Goal: Task Accomplishment & Management: Manage account settings

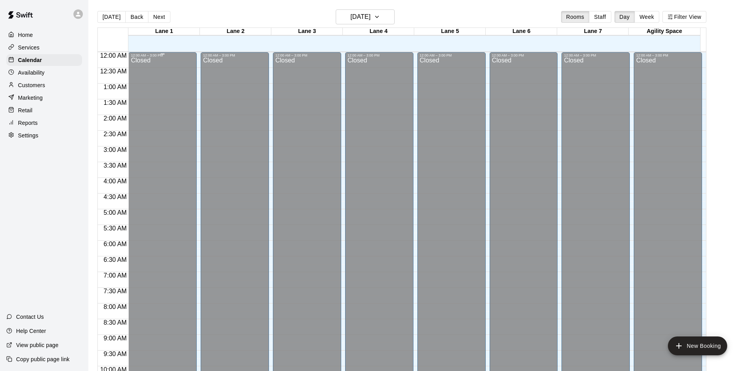
scroll to position [239, 0]
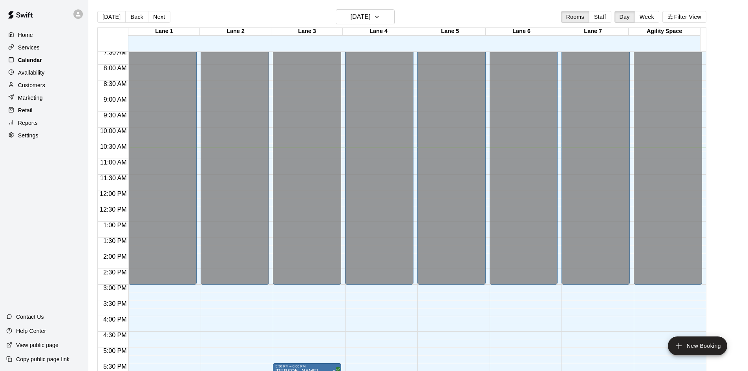
click at [32, 64] on p "Calendar" at bounding box center [30, 60] width 24 height 8
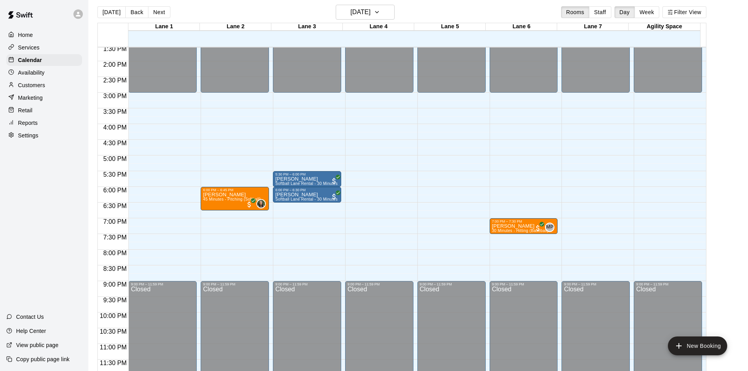
scroll to position [0, 0]
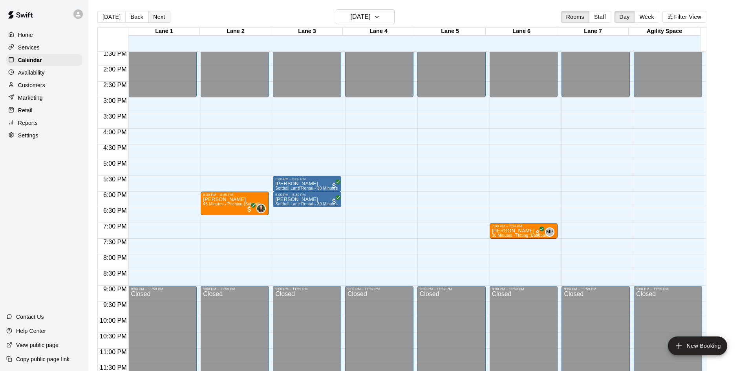
click at [161, 16] on button "Next" at bounding box center [159, 17] width 22 height 12
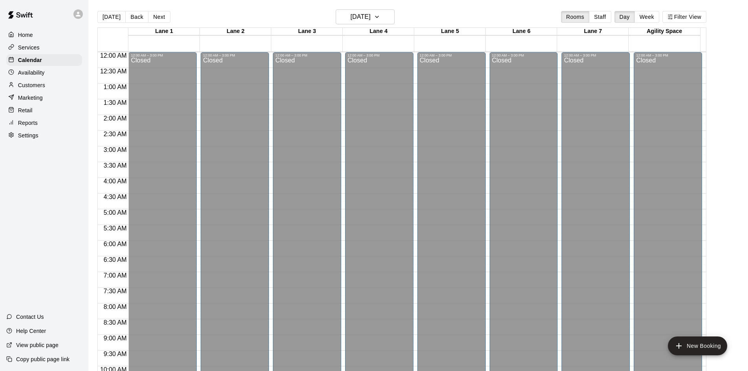
click at [36, 139] on p "Settings" at bounding box center [28, 135] width 20 height 8
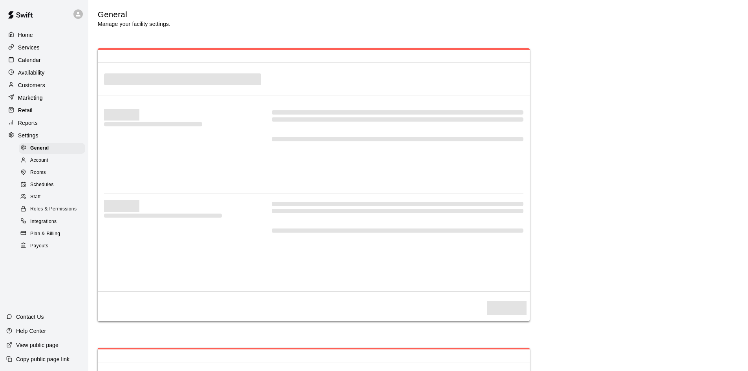
select select "**"
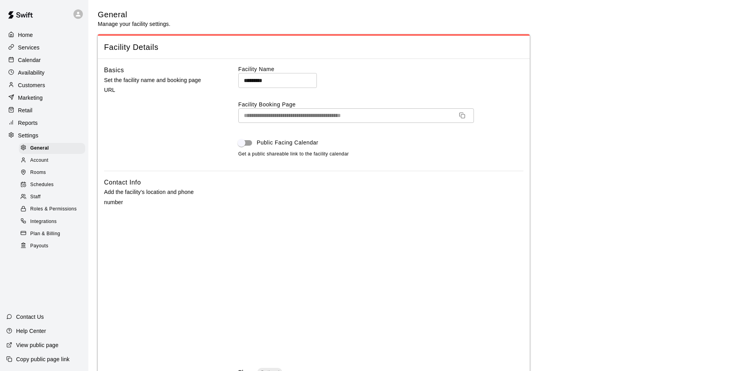
click at [51, 189] on span "Schedules" at bounding box center [42, 185] width 24 height 8
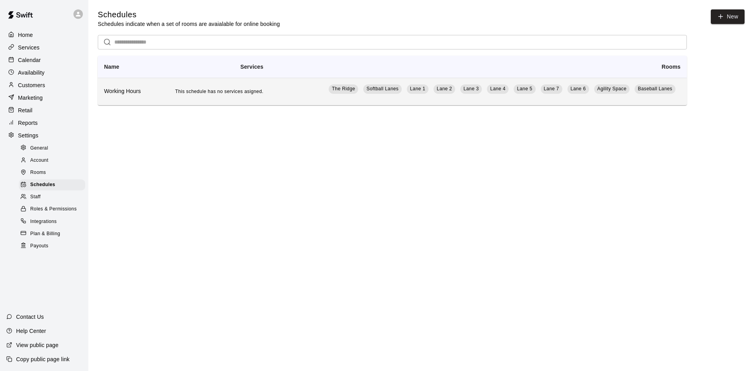
click at [147, 96] on h6 "Working Hours" at bounding box center [126, 91] width 44 height 9
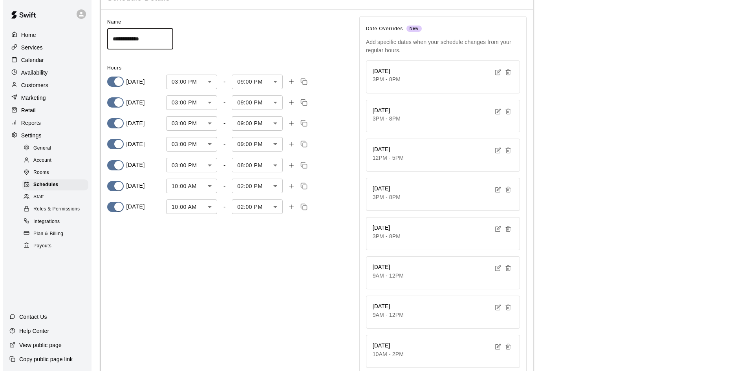
scroll to position [108, 0]
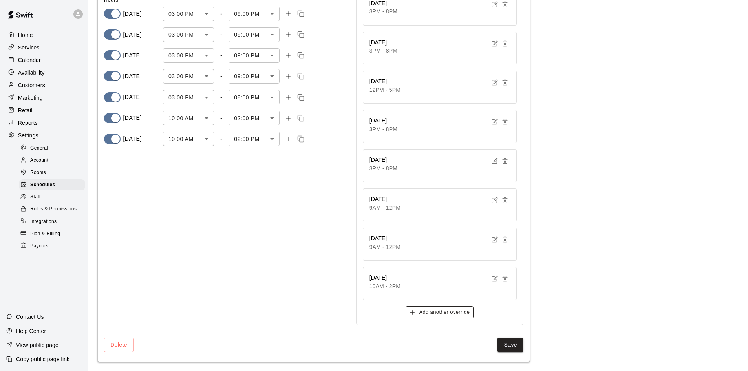
click at [447, 313] on button "Add another override" at bounding box center [439, 312] width 68 height 12
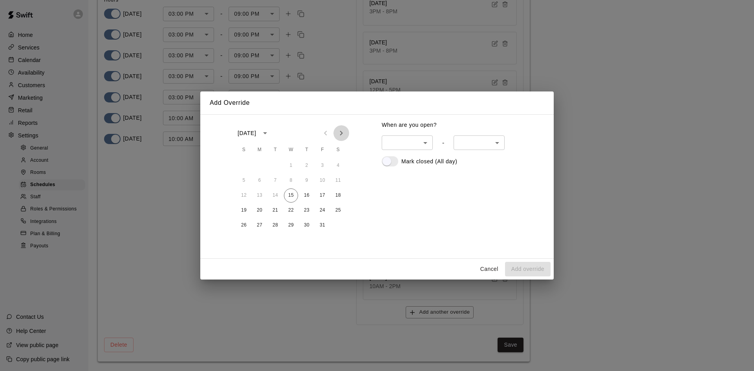
click at [345, 135] on icon "Next month" at bounding box center [340, 132] width 9 height 9
click at [326, 227] on button "28" at bounding box center [322, 225] width 14 height 14
click at [426, 145] on body "**********" at bounding box center [377, 131] width 754 height 478
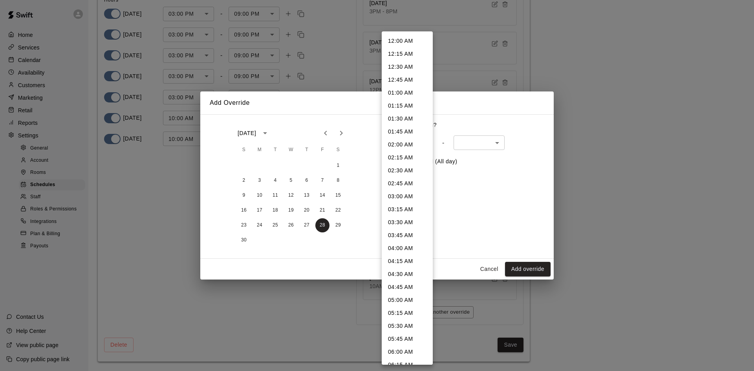
click at [533, 148] on div at bounding box center [377, 185] width 754 height 371
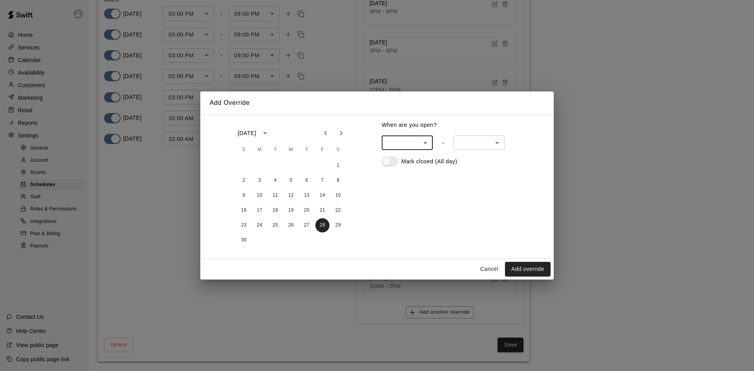
click at [427, 143] on body "**********" at bounding box center [377, 131] width 754 height 478
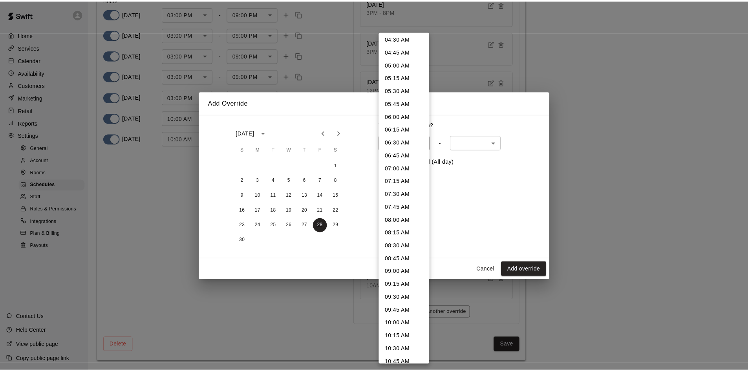
scroll to position [275, 0]
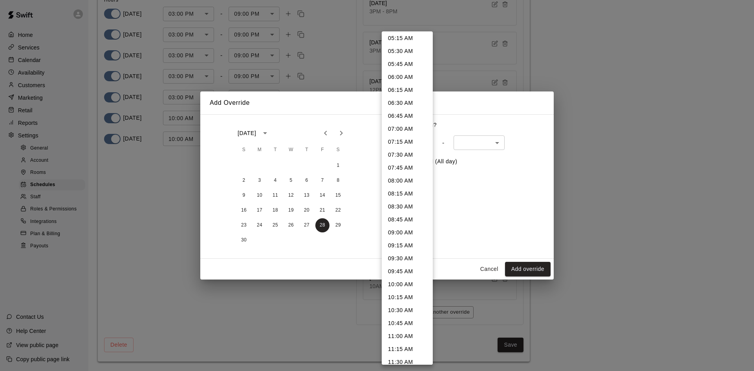
click at [399, 287] on li "10:00 AM" at bounding box center [406, 284] width 51 height 13
type input "***"
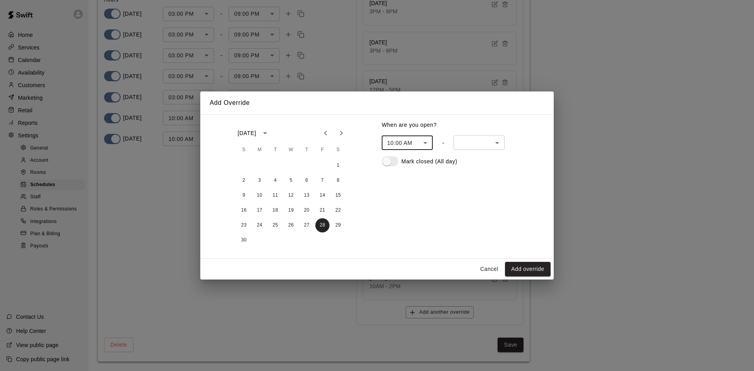
click at [500, 144] on body "**********" at bounding box center [377, 131] width 754 height 478
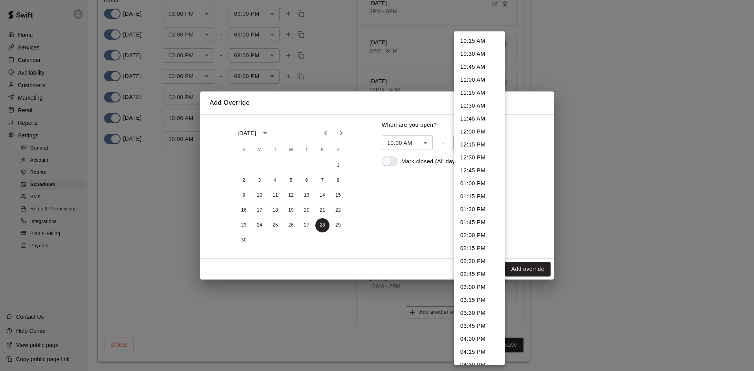
click at [462, 238] on li "02:00 PM" at bounding box center [479, 235] width 51 height 13
type input "***"
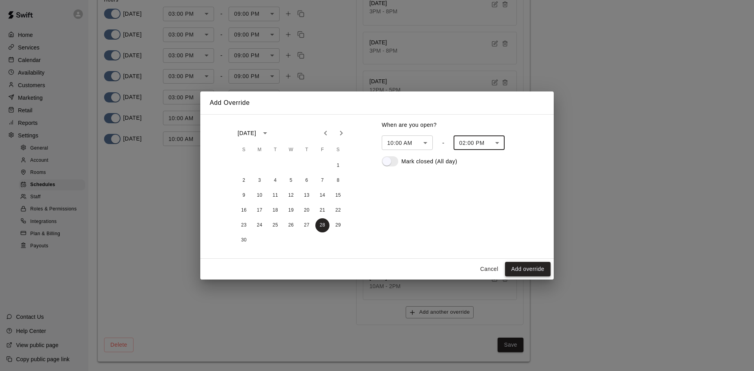
click at [526, 271] on button "Add override" at bounding box center [528, 269] width 46 height 15
type input "******"
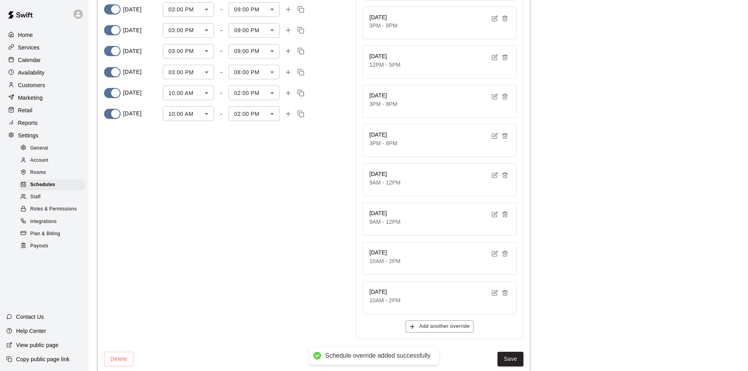
scroll to position [147, 0]
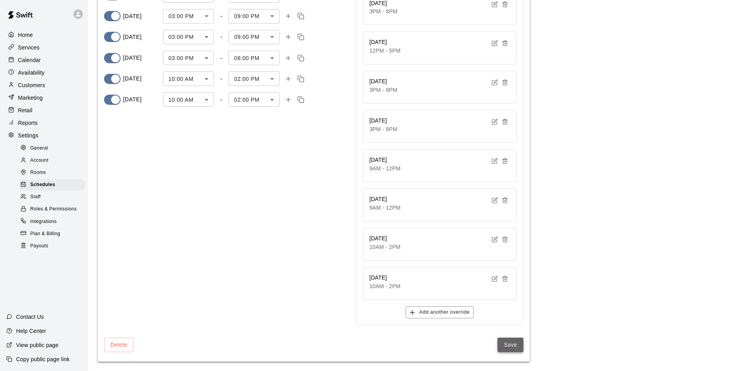
click at [509, 347] on button "Save" at bounding box center [510, 345] width 26 height 15
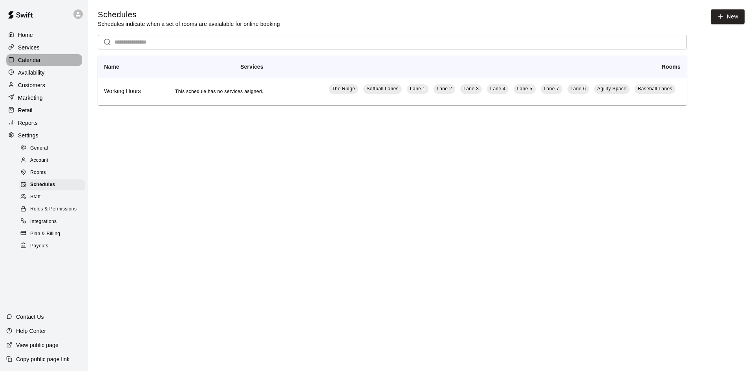
click at [33, 64] on p "Calendar" at bounding box center [29, 60] width 23 height 8
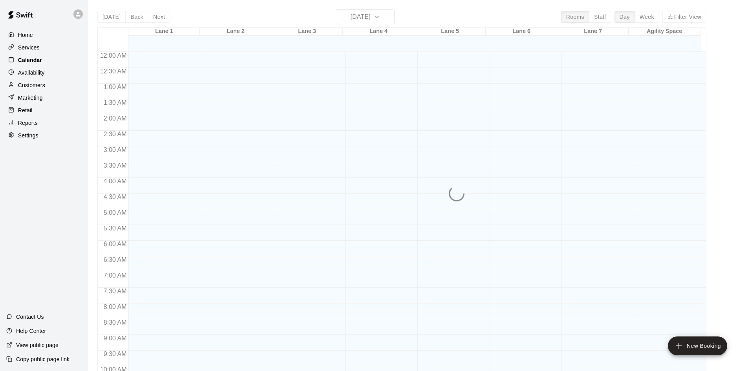
scroll to position [344, 0]
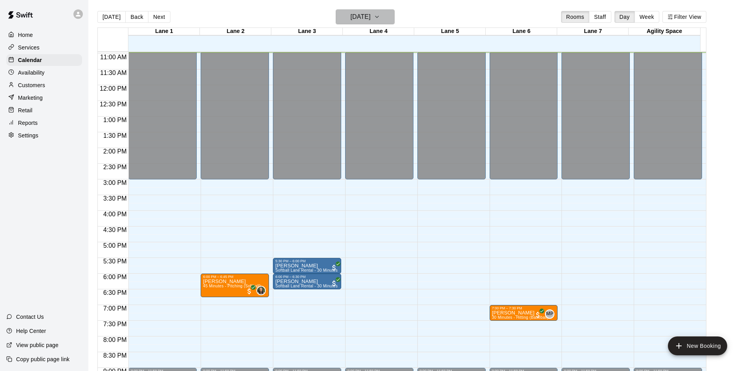
click at [394, 19] on button "[DATE]" at bounding box center [365, 16] width 59 height 15
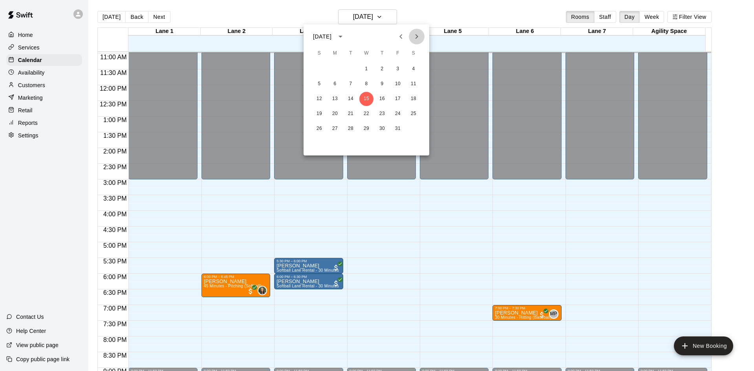
click at [418, 34] on icon "Next month" at bounding box center [416, 36] width 9 height 9
click at [398, 128] on button "28" at bounding box center [398, 129] width 14 height 14
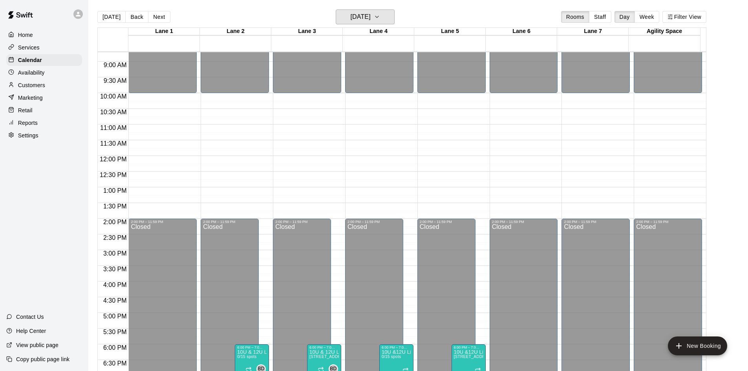
scroll to position [383, 0]
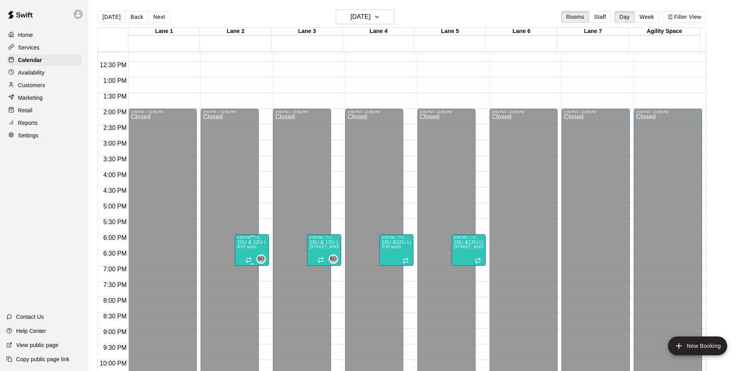
click at [256, 242] on p "10U & 12U Live At-Bat Night: Pitcher Registration" at bounding box center [251, 242] width 29 height 0
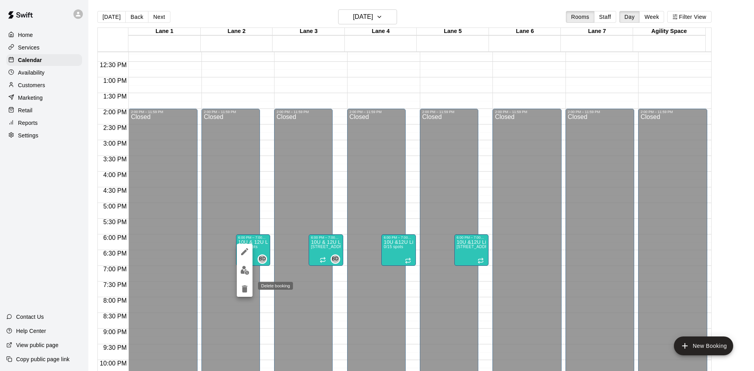
click at [246, 291] on icon "delete" at bounding box center [244, 288] width 5 height 7
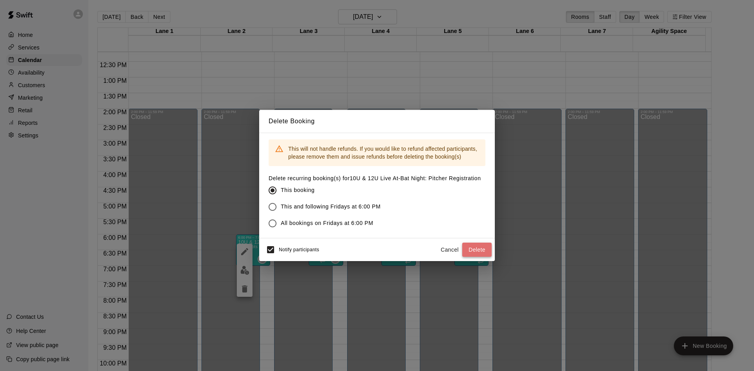
click at [474, 250] on button "Delete" at bounding box center [476, 250] width 29 height 15
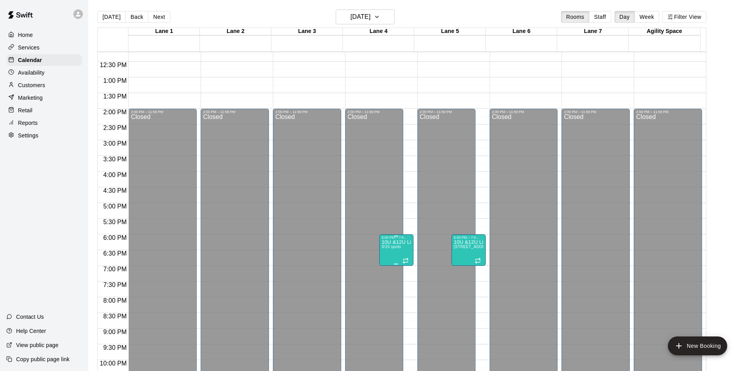
click at [398, 248] on span "0/15 spots" at bounding box center [390, 247] width 19 height 4
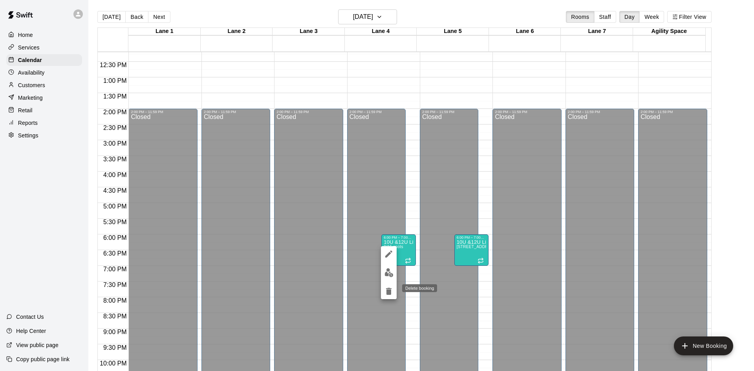
click at [387, 293] on icon "delete" at bounding box center [388, 291] width 5 height 7
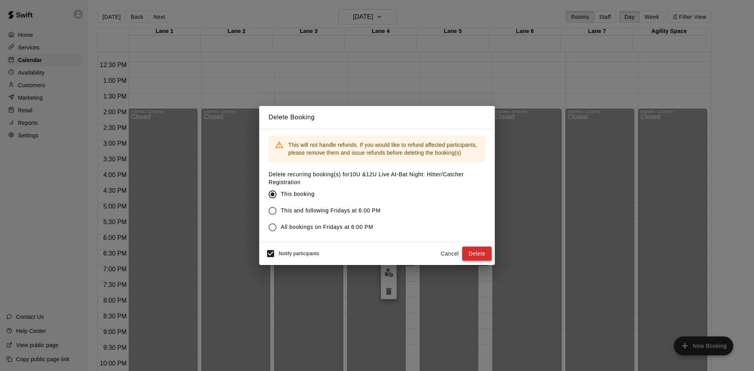
click at [476, 254] on button "Delete" at bounding box center [476, 253] width 29 height 15
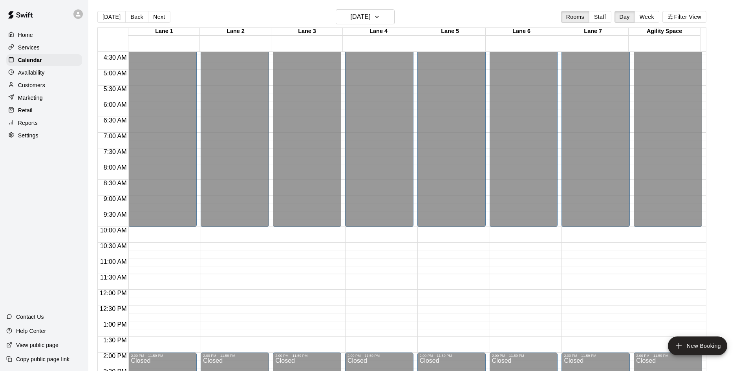
scroll to position [69, 0]
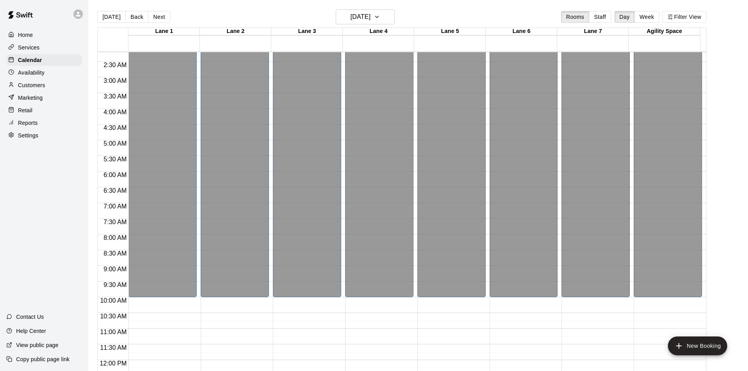
click at [34, 74] on p "Availability" at bounding box center [31, 73] width 27 height 8
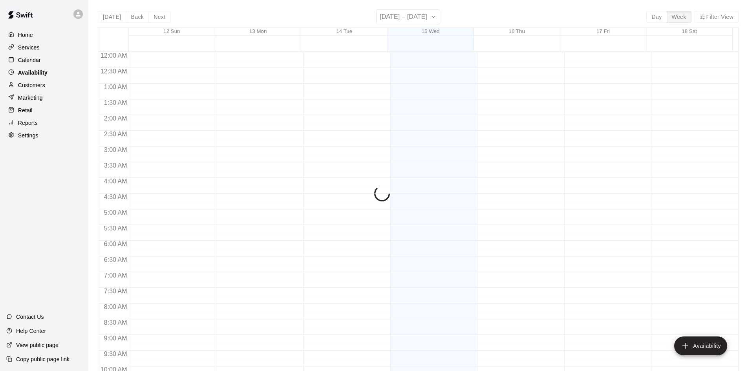
scroll to position [344, 0]
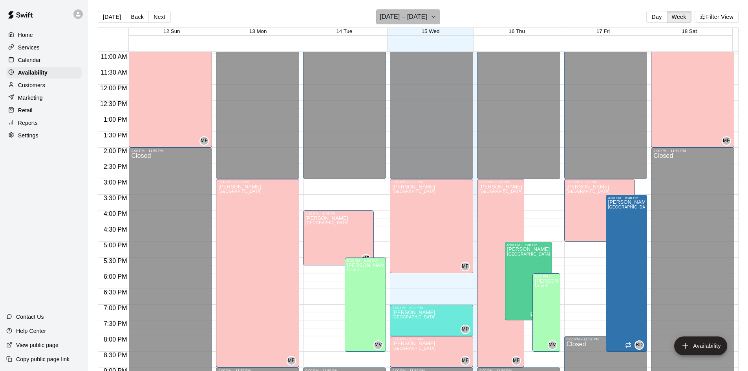
click at [432, 20] on icon "button" at bounding box center [433, 16] width 6 height 9
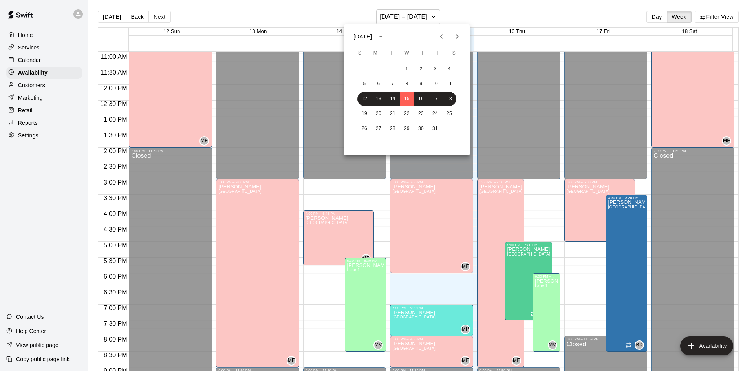
click at [459, 36] on icon "Next month" at bounding box center [456, 36] width 9 height 9
click at [380, 129] on button "24" at bounding box center [378, 129] width 14 height 14
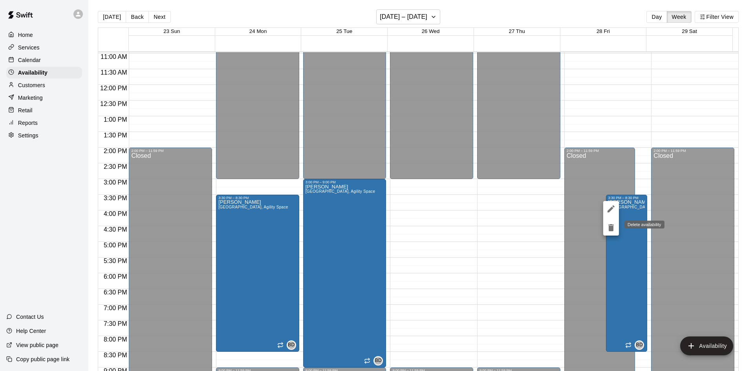
click at [611, 228] on icon "delete" at bounding box center [610, 227] width 5 height 7
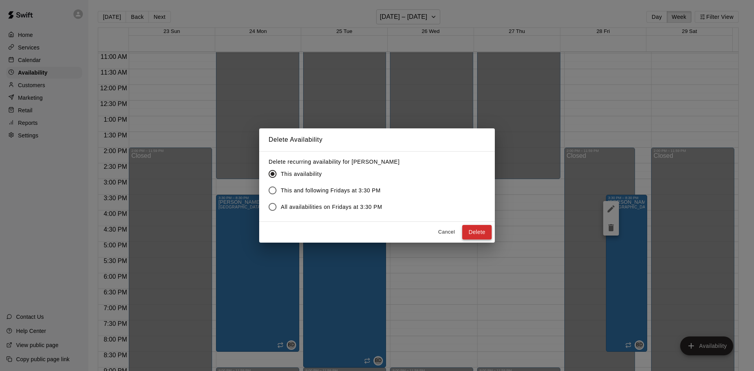
click at [486, 234] on button "Delete" at bounding box center [476, 232] width 29 height 15
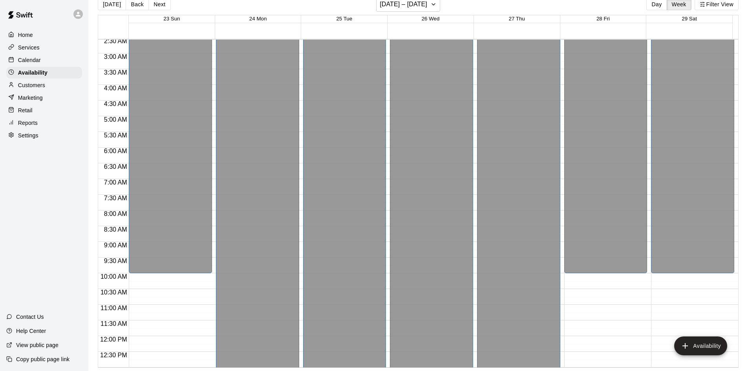
scroll to position [0, 0]
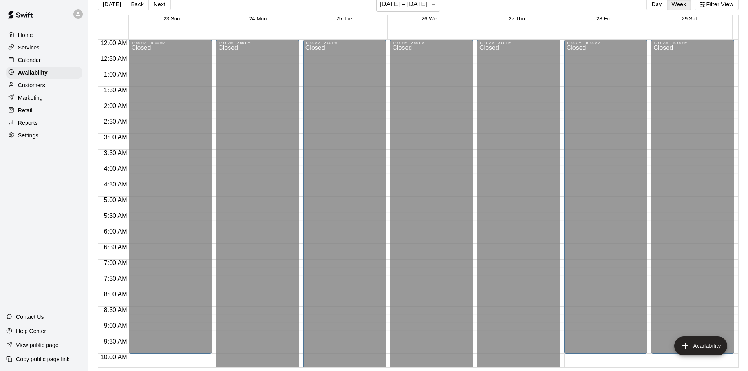
click at [37, 61] on p "Calendar" at bounding box center [29, 60] width 23 height 8
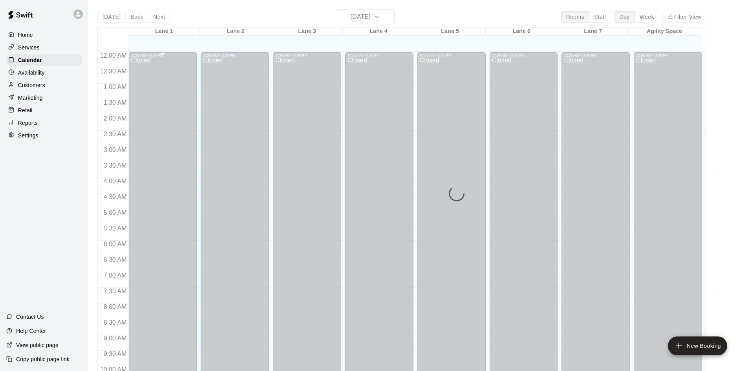
scroll to position [345, 0]
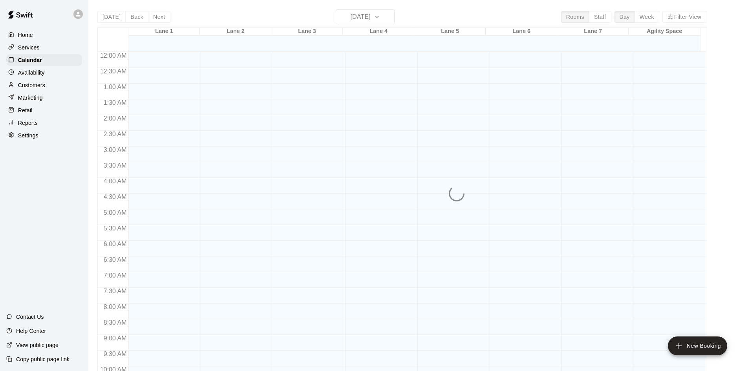
scroll to position [345, 0]
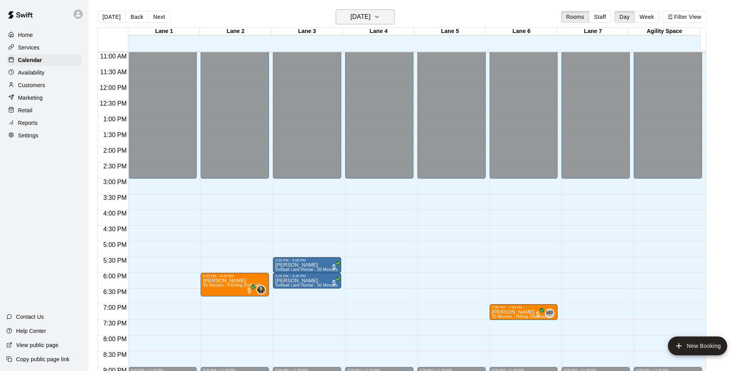
click at [380, 16] on icon "button" at bounding box center [377, 16] width 6 height 9
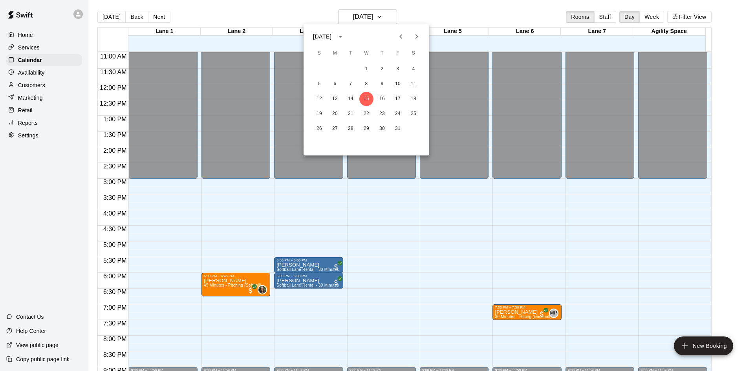
click at [416, 37] on icon "Next month" at bounding box center [416, 36] width 9 height 9
click at [400, 131] on button "28" at bounding box center [398, 129] width 14 height 14
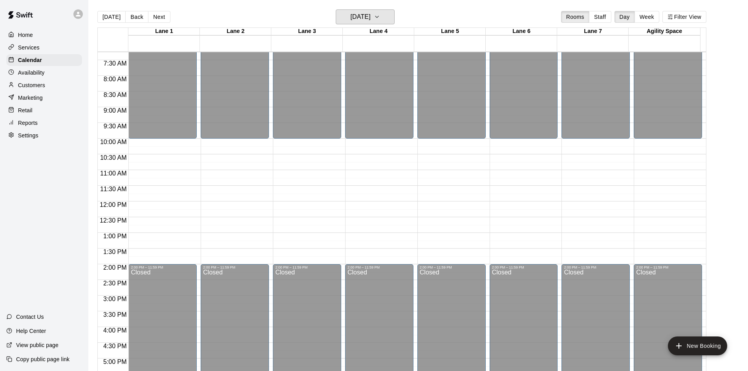
scroll to position [227, 0]
click at [256, 9] on main "[DATE] Back [DATE][DATE] Rooms Staff Day Week [GEOGRAPHIC_DATA] 1 [GEOGRAPHIC_D…" at bounding box center [417, 191] width 659 height 383
click at [380, 15] on icon "button" at bounding box center [377, 16] width 6 height 9
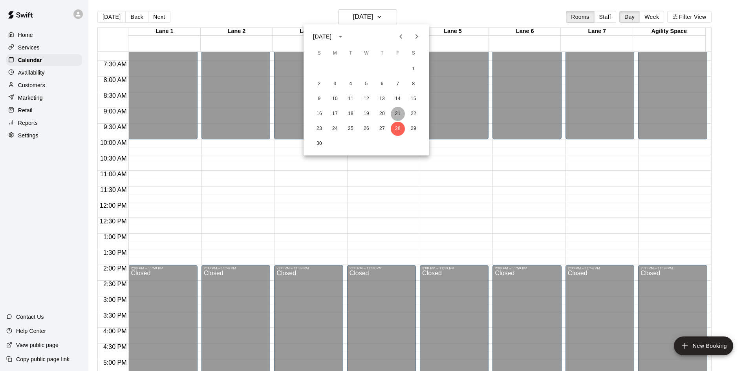
click at [396, 113] on button "21" at bounding box center [398, 114] width 14 height 14
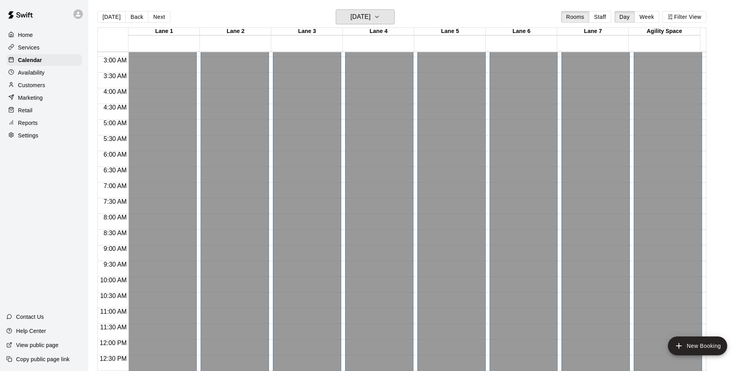
scroll to position [31, 0]
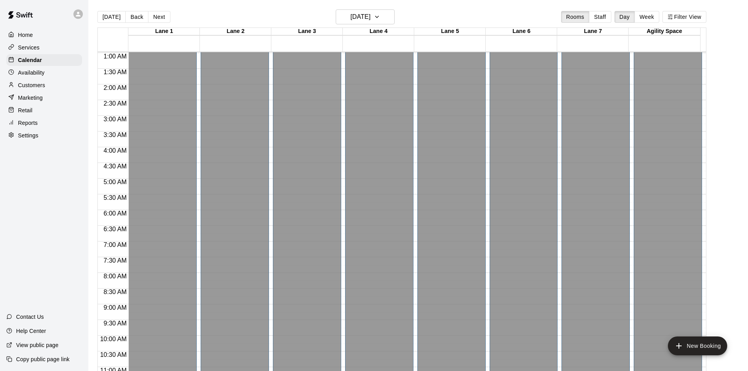
click at [40, 87] on p "Customers" at bounding box center [31, 85] width 27 height 8
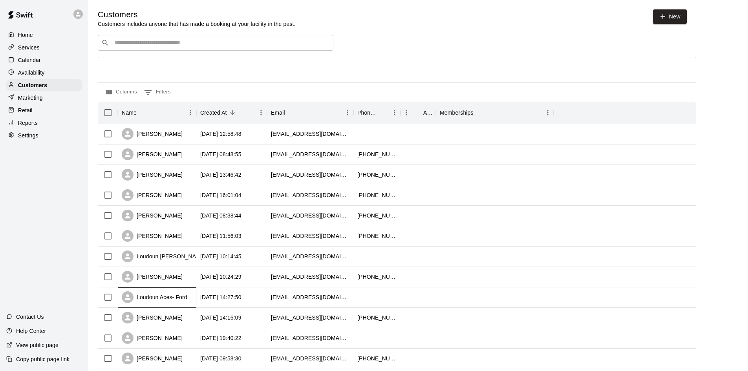
click at [174, 300] on div "Loudoun Aces- Ford" at bounding box center [155, 297] width 66 height 12
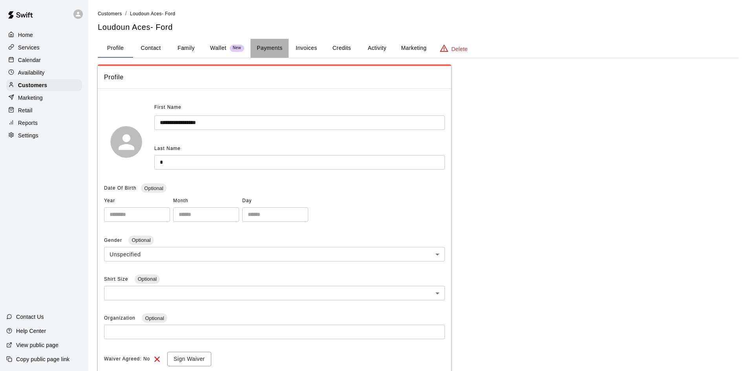
click at [274, 52] on button "Payments" at bounding box center [269, 48] width 38 height 19
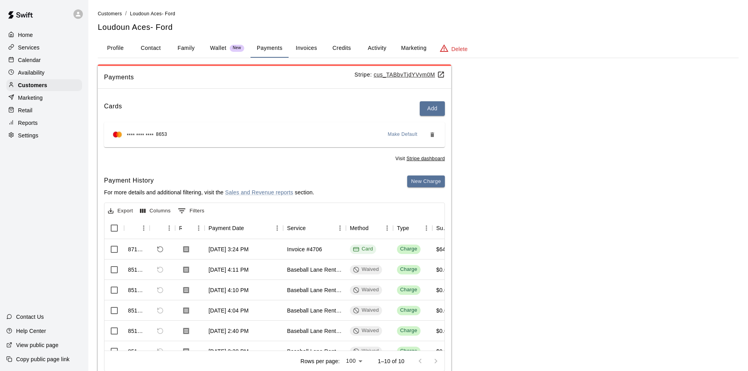
click at [37, 64] on p "Calendar" at bounding box center [29, 60] width 23 height 8
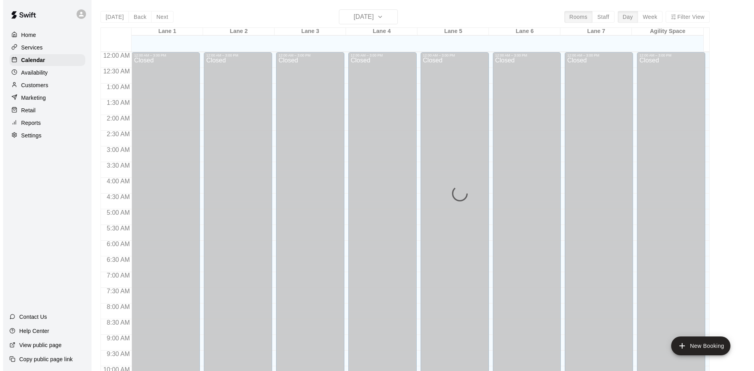
scroll to position [345, 0]
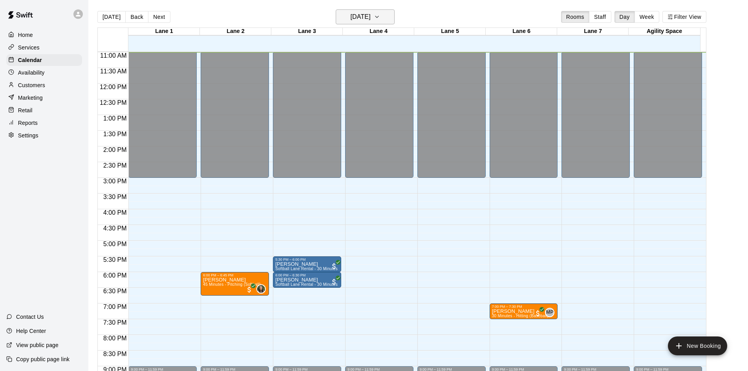
click at [380, 18] on icon "button" at bounding box center [377, 16] width 6 height 9
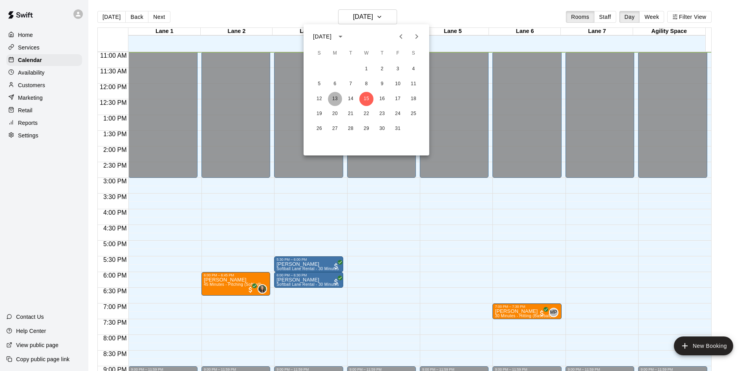
click at [336, 101] on button "13" at bounding box center [335, 99] width 14 height 14
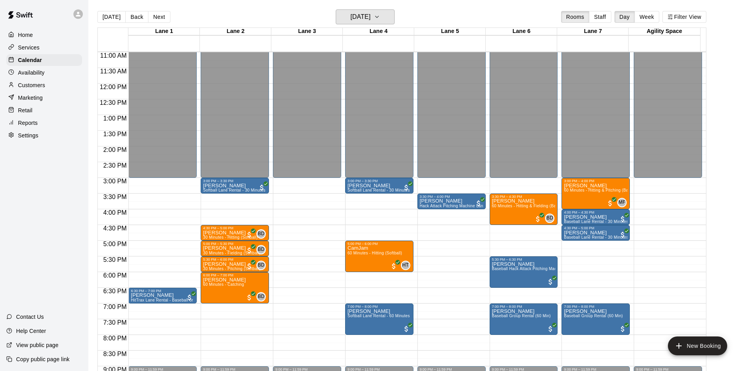
click at [336, 9] on button "[DATE]" at bounding box center [365, 16] width 59 height 15
